Goal: Task Accomplishment & Management: Use online tool/utility

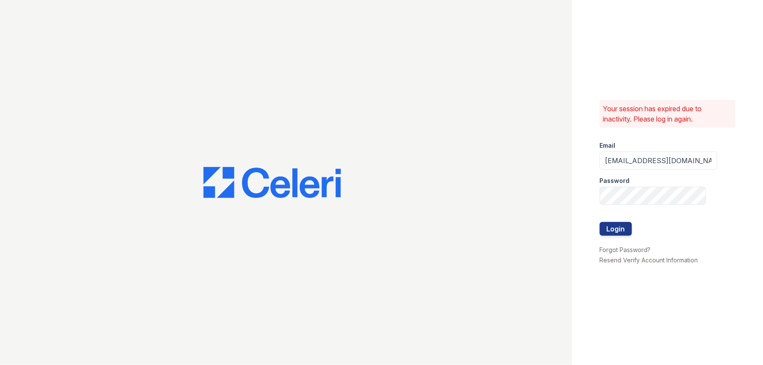
click at [614, 225] on button "Login" at bounding box center [615, 229] width 32 height 14
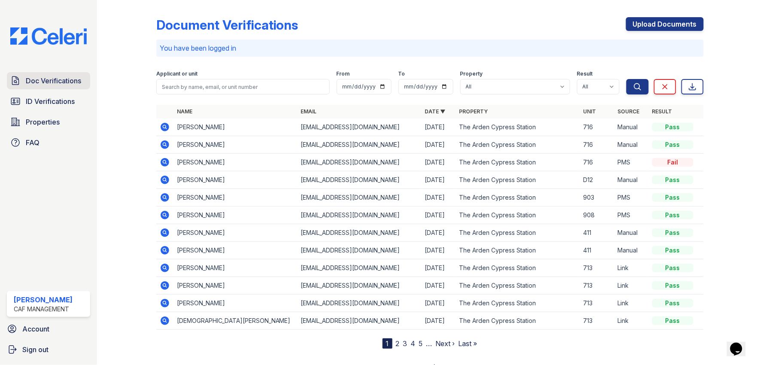
click at [59, 82] on span "Doc Verifications" at bounding box center [53, 81] width 55 height 10
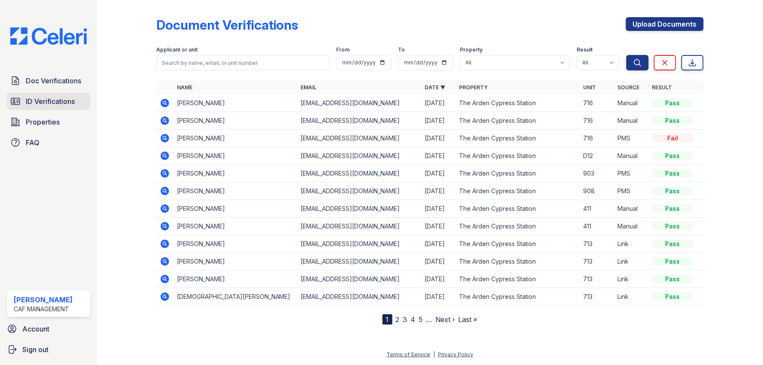
click at [44, 99] on span "ID Verifications" at bounding box center [50, 101] width 49 height 10
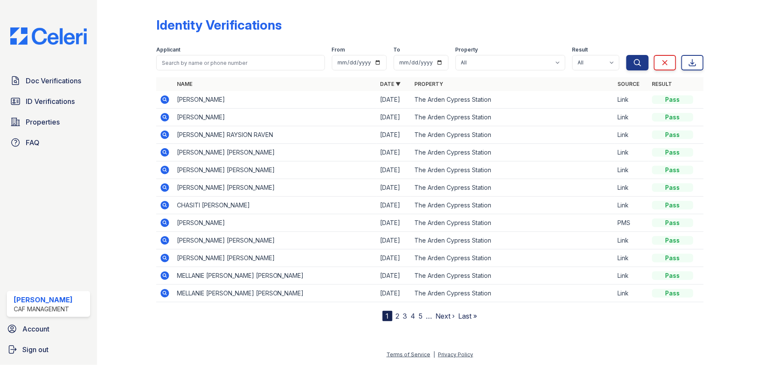
click at [428, 17] on div "Identity Verifications" at bounding box center [429, 28] width 547 height 22
click at [428, 41] on form "Applicant From To Property All The [GEOGRAPHIC_DATA] Result All Pass Fail Cauti…" at bounding box center [429, 56] width 547 height 34
